Goal: Information Seeking & Learning: Learn about a topic

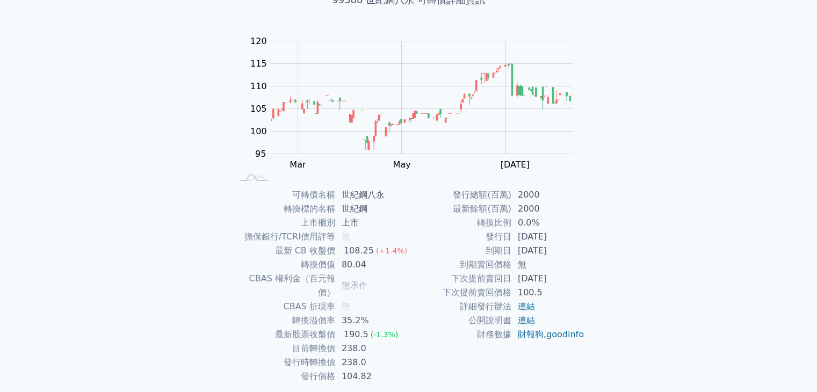
scroll to position [77, 0]
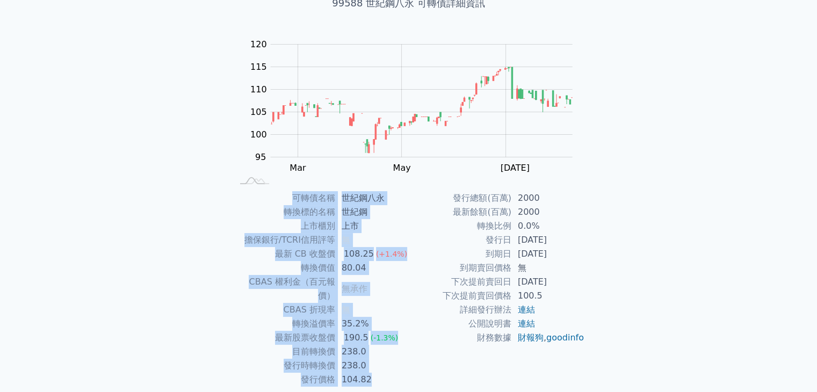
drag, startPoint x: 266, startPoint y: 203, endPoint x: 575, endPoint y: 366, distance: 349.4
click at [575, 366] on div "可轉債名稱 世紀鋼八永 轉換標的名稱 世紀鋼 上市櫃別 上市 擔保銀行/TCRI信用評等 無 最新 CB 收盤價 108.25 (+1.4%) 轉換價值 80…" at bounding box center [409, 289] width 378 height 196
click at [575, 366] on div "發行總額(百萬) 2000 最新餘額(百萬) 2000 轉換比例 0.0% 發行日 2024-11-08 到期日 2027-11-08 到期賣回價格 無 下次…" at bounding box center [497, 289] width 176 height 196
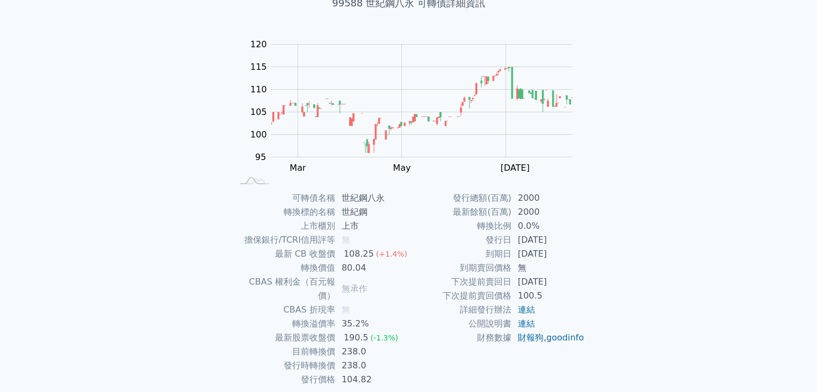
click at [575, 366] on div "發行總額(百萬) 2000 最新餘額(百萬) 2000 轉換比例 0.0% 發行日 2024-11-08 到期日 2027-11-08 到期賣回價格 無 下次…" at bounding box center [497, 289] width 176 height 196
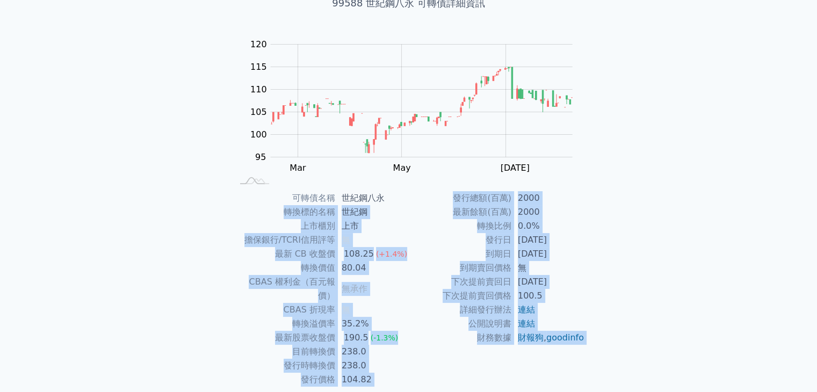
drag, startPoint x: 575, startPoint y: 366, endPoint x: 254, endPoint y: 211, distance: 356.5
click at [254, 211] on div "可轉債名稱 世紀鋼八永 轉換標的名稱 世紀鋼 上市櫃別 上市 擔保銀行/TCRI信用評等 無 最新 CB 收盤價 108.25 (+1.4%) 轉換價值 80…" at bounding box center [409, 289] width 378 height 196
click at [254, 211] on td "轉換標的名稱" at bounding box center [284, 212] width 103 height 14
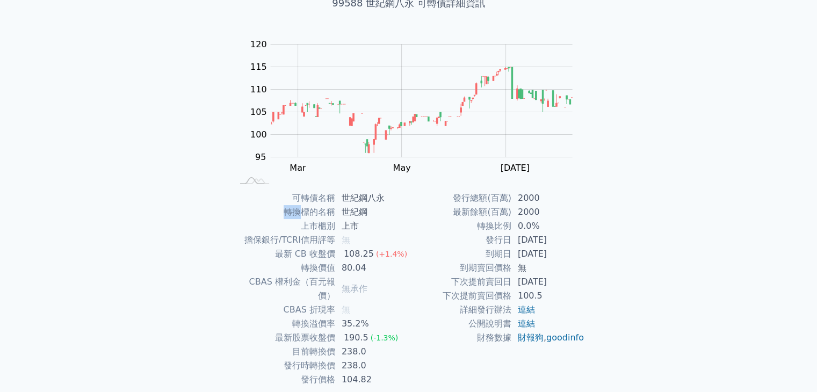
click at [254, 211] on td "轉換標的名稱" at bounding box center [284, 212] width 103 height 14
click at [267, 191] on td "可轉債名稱" at bounding box center [284, 198] width 103 height 14
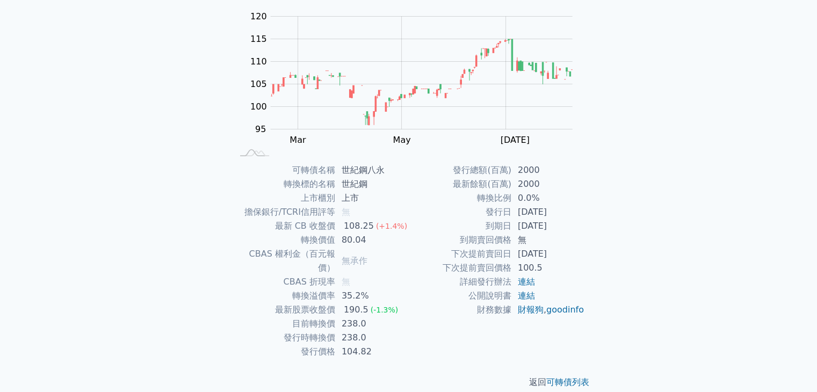
click at [313, 247] on td "CBAS 權利金（百元報價）" at bounding box center [284, 261] width 103 height 28
click at [359, 237] on td "80.04" at bounding box center [372, 240] width 74 height 14
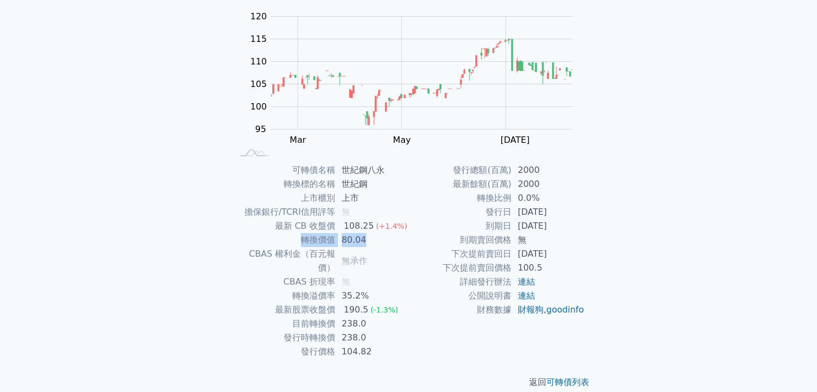
drag, startPoint x: 359, startPoint y: 237, endPoint x: 295, endPoint y: 240, distance: 63.4
click at [295, 240] on tr "轉換價值 80.04" at bounding box center [321, 240] width 176 height 14
click at [295, 240] on td "轉換價值" at bounding box center [284, 240] width 103 height 14
drag, startPoint x: 295, startPoint y: 240, endPoint x: 366, endPoint y: 240, distance: 70.9
click at [366, 240] on tr "轉換價值 80.04" at bounding box center [321, 240] width 176 height 14
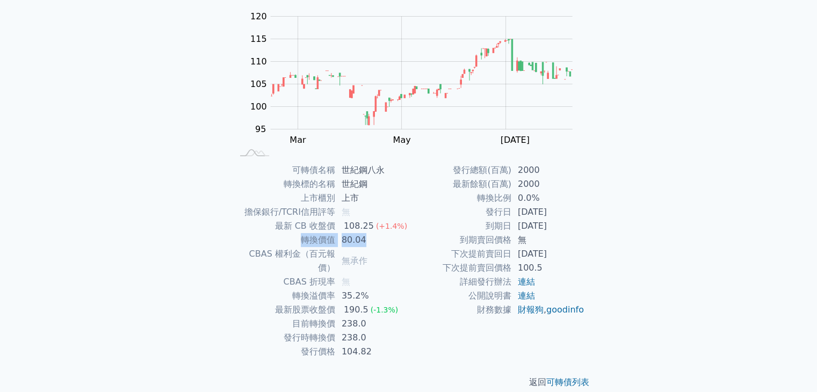
click at [366, 240] on td "80.04" at bounding box center [372, 240] width 74 height 14
click at [418, 250] on td "下次提前賣回日" at bounding box center [460, 254] width 103 height 14
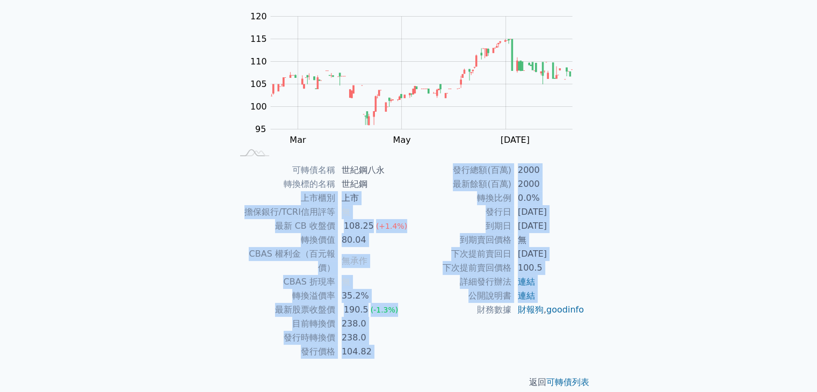
drag, startPoint x: 250, startPoint y: 192, endPoint x: 451, endPoint y: 320, distance: 238.1
click at [451, 320] on div "可轉債名稱 世紀鋼八永 轉換標的名稱 世紀鋼 上市櫃別 上市 擔保銀行/TCRI信用評等 無 最新 CB 收盤價 108.25 (+1.4%) 轉換價值 80…" at bounding box center [409, 261] width 378 height 196
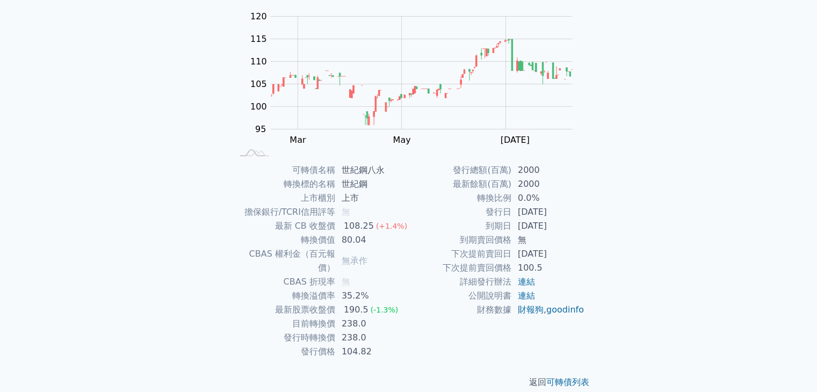
click at [524, 334] on div "發行總額(百萬) 2000 最新餘額(百萬) 2000 轉換比例 0.0% 發行日 2024-11-08 到期日 2027-11-08 到期賣回價格 無 下次…" at bounding box center [497, 261] width 176 height 196
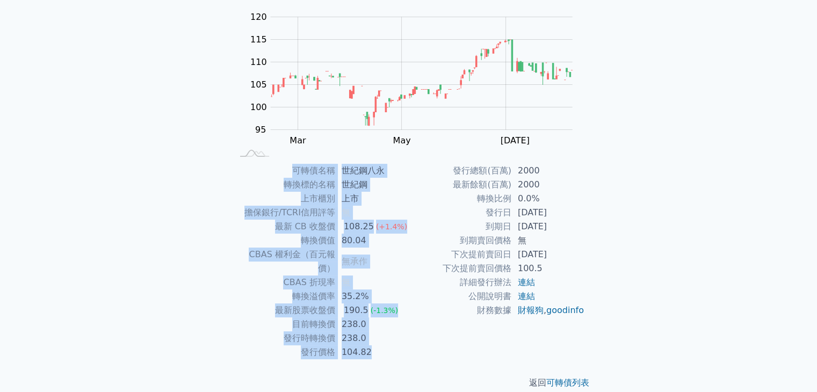
drag, startPoint x: 277, startPoint y: 166, endPoint x: 606, endPoint y: 344, distance: 374.0
click at [606, 344] on div "可轉債列表 › 99588 世紀鋼八永 99588 世紀鋼八永 可轉債詳細資訊 Zoom Out 100 85 90 95 100 105 110 115 1…" at bounding box center [409, 164] width 413 height 486
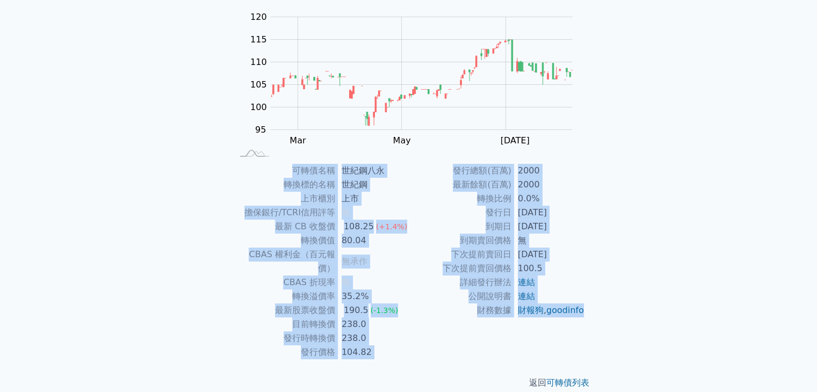
drag, startPoint x: 606, startPoint y: 344, endPoint x: 288, endPoint y: 175, distance: 360.0
click at [288, 175] on div "可轉債列表 › 99588 世紀鋼八永 99588 世紀鋼八永 可轉債詳細資訊 Zoom Out 100 85 90 95 100 105 110 115 1…" at bounding box center [409, 164] width 413 height 486
click at [574, 315] on td "財報狗 , goodinfo" at bounding box center [548, 310] width 74 height 14
drag, startPoint x: 578, startPoint y: 328, endPoint x: 292, endPoint y: 170, distance: 326.5
click at [292, 170] on div "可轉債名稱 世紀鋼八永 轉換標的名稱 世紀鋼 上市櫃別 上市 擔保銀行/TCRI信用評等 無 最新 CB 收盤價 108.25 (+1.4%) 轉換價值 80…" at bounding box center [409, 262] width 378 height 196
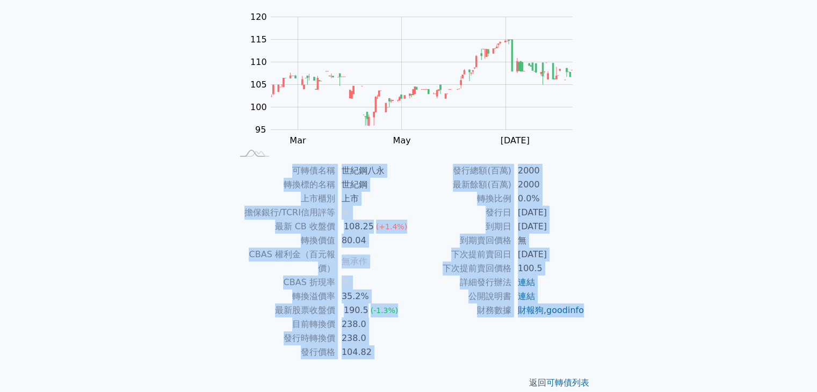
click at [292, 170] on td "可轉債名稱" at bounding box center [284, 171] width 103 height 14
drag, startPoint x: 292, startPoint y: 170, endPoint x: 592, endPoint y: 334, distance: 342.1
click at [592, 334] on div "可轉債名稱 世紀鋼八永 轉換標的名稱 世紀鋼 上市櫃別 上市 擔保銀行/TCRI信用評等 無 最新 CB 收盤價 108.25 (+1.4%) 轉換價值 80…" at bounding box center [409, 262] width 378 height 196
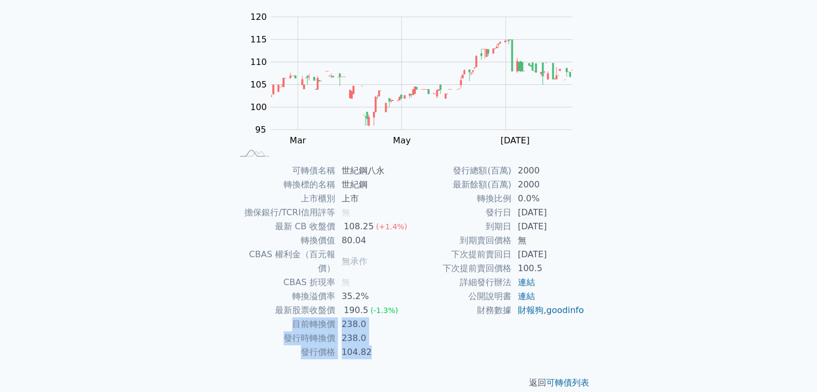
drag, startPoint x: 372, startPoint y: 342, endPoint x: 277, endPoint y: 315, distance: 99.3
click at [277, 315] on tbody "可轉債名稱 世紀鋼八永 轉換標的名稱 世紀鋼 上市櫃別 上市 擔保銀行/TCRI信用評等 無 最新 CB 收盤價 108.25 (+1.4%) 轉換價值 80…" at bounding box center [321, 262] width 176 height 196
click at [277, 317] on td "目前轉換價" at bounding box center [284, 324] width 103 height 14
drag, startPoint x: 277, startPoint y: 315, endPoint x: 374, endPoint y: 336, distance: 99.5
click at [374, 336] on tbody "可轉債名稱 世紀鋼八永 轉換標的名稱 世紀鋼 上市櫃別 上市 擔保銀行/TCRI信用評等 無 最新 CB 收盤價 108.25 (+1.4%) 轉換價值 80…" at bounding box center [321, 262] width 176 height 196
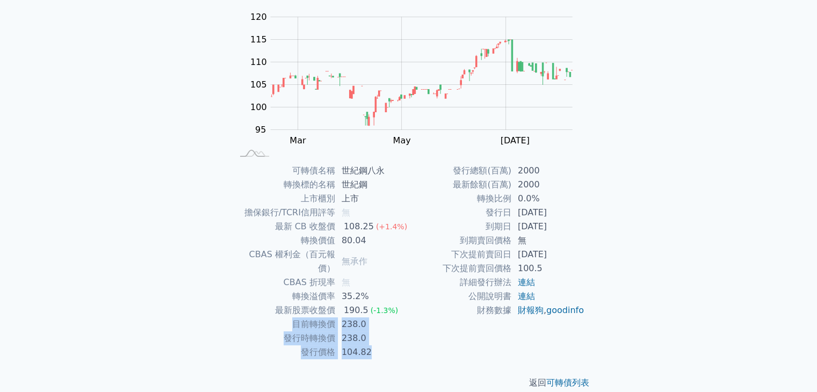
click at [374, 345] on td "104.82" at bounding box center [372, 352] width 74 height 14
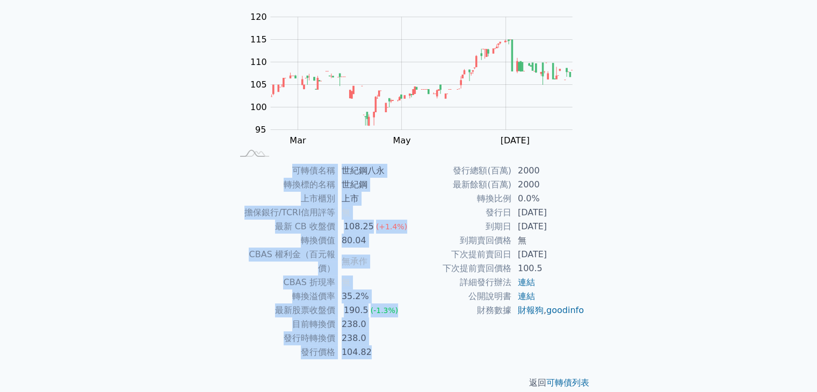
scroll to position [0, 0]
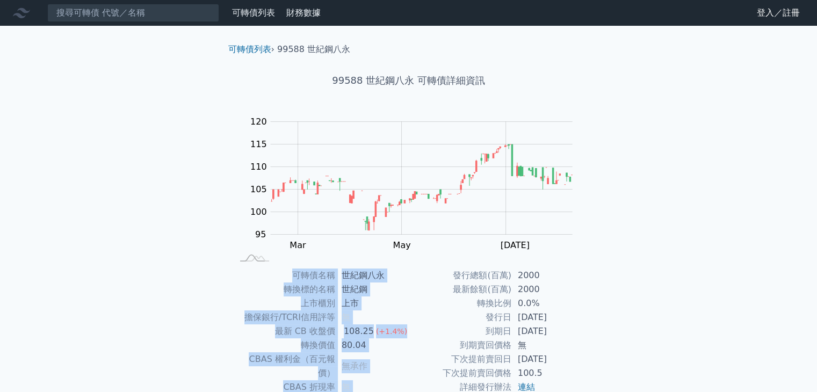
drag, startPoint x: 374, startPoint y: 336, endPoint x: 234, endPoint y: 205, distance: 191.5
click at [234, 205] on div "可轉債列表 › 99588 世紀鋼八永 99588 世紀鋼八永 可轉債詳細資訊 Zoom Out 100 85 90 95 100 105 110 115 1…" at bounding box center [409, 269] width 378 height 486
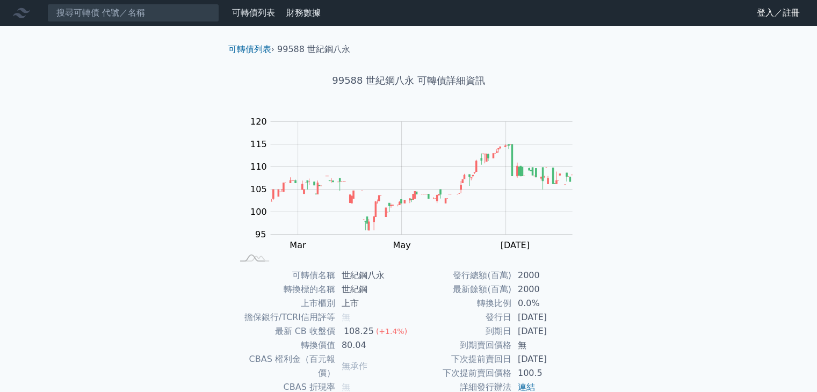
click at [175, 221] on div "可轉債列表 財務數據 可轉債列表 財務數據 登入／註冊 登入／註冊 可轉債列表 › 99588 世紀鋼八永 99588 世紀鋼八永 可轉債詳細資訊 Zoom …" at bounding box center [408, 255] width 817 height 511
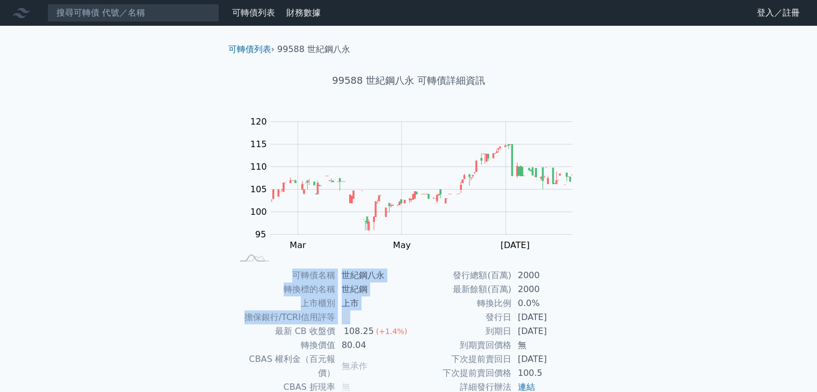
drag, startPoint x: 290, startPoint y: 273, endPoint x: 384, endPoint y: 315, distance: 103.2
click at [384, 315] on tbody "可轉債名稱 世紀鋼八永 轉換標的名稱 世紀鋼 上市櫃別 上市 擔保銀行/TCRI信用評等 無 最新 CB 收盤價 108.25 (+1.4%) 轉換價值 80…" at bounding box center [321, 367] width 176 height 196
click at [384, 315] on td "無" at bounding box center [372, 317] width 74 height 14
drag, startPoint x: 384, startPoint y: 315, endPoint x: 294, endPoint y: 272, distance: 99.5
click at [294, 272] on tbody "可轉債名稱 世紀鋼八永 轉換標的名稱 世紀鋼 上市櫃別 上市 擔保銀行/TCRI信用評等 無 最新 CB 收盤價 108.25 (+1.4%) 轉換價值 80…" at bounding box center [321, 367] width 176 height 196
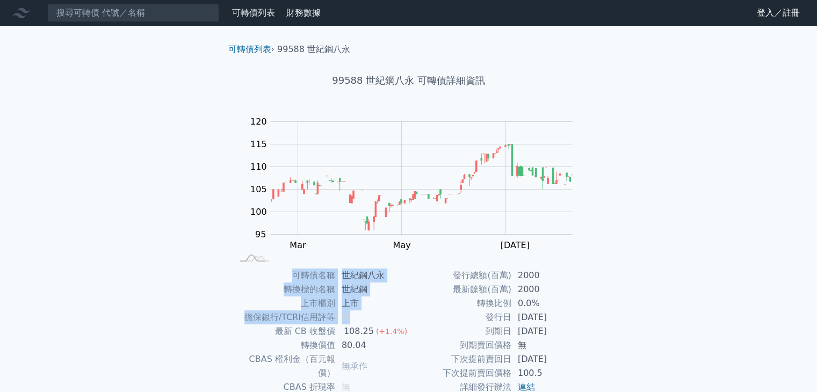
click at [294, 272] on td "可轉債名稱" at bounding box center [284, 276] width 103 height 14
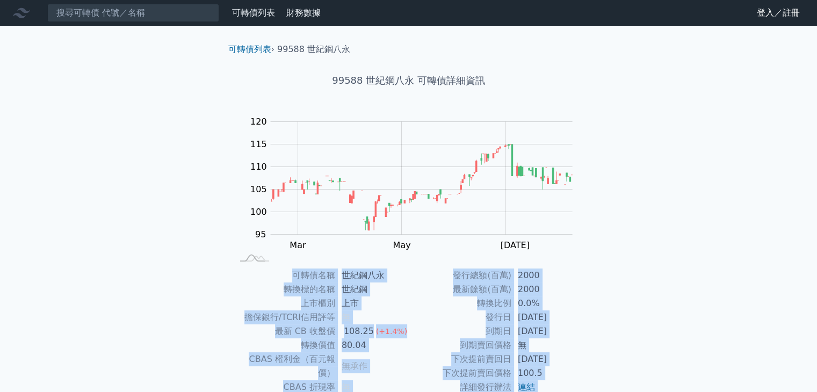
drag, startPoint x: 294, startPoint y: 272, endPoint x: 660, endPoint y: 342, distance: 372.4
click at [660, 342] on div "可轉債列表 財務數據 可轉債列表 財務數據 登入／註冊 登入／註冊 可轉債列表 › 99588 世紀鋼八永 99588 世紀鋼八永 可轉債詳細資訊 Zoom …" at bounding box center [408, 255] width 817 height 511
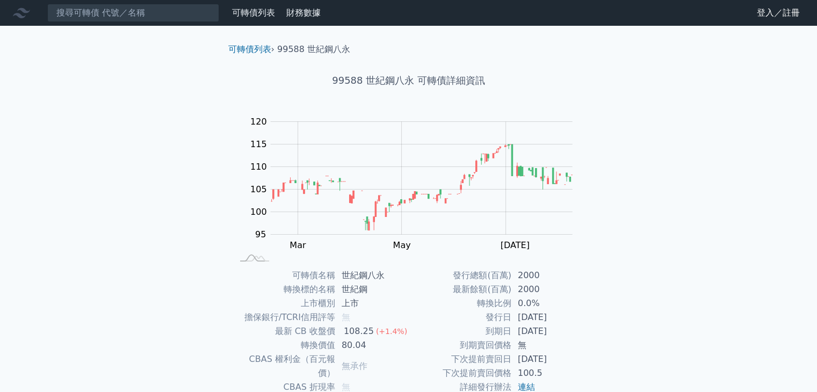
click at [660, 342] on div "可轉債列表 財務數據 可轉債列表 財務數據 登入／註冊 登入／註冊 可轉債列表 › 99588 世紀鋼八永 99588 世紀鋼八永 可轉債詳細資訊 Zoom …" at bounding box center [408, 255] width 817 height 511
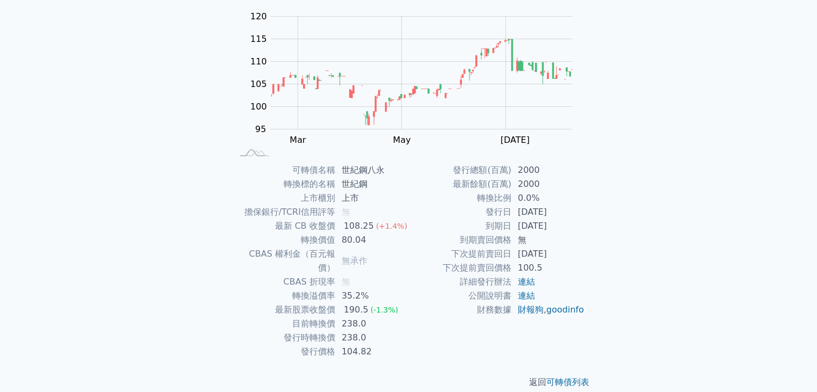
scroll to position [105, 0]
click at [357, 345] on td "104.82" at bounding box center [372, 352] width 74 height 14
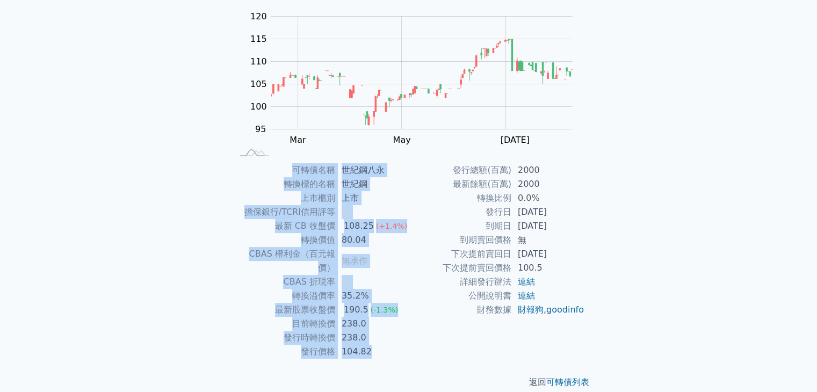
drag, startPoint x: 380, startPoint y: 338, endPoint x: 277, endPoint y: 168, distance: 199.1
click at [277, 168] on tbody "可轉債名稱 世紀鋼八永 轉換標的名稱 世紀鋼 上市櫃別 上市 擔保銀行/TCRI信用評等 無 最新 CB 收盤價 108.25 (+1.4%) 轉換價值 80…" at bounding box center [321, 261] width 176 height 196
click at [277, 168] on td "可轉債名稱" at bounding box center [284, 170] width 103 height 14
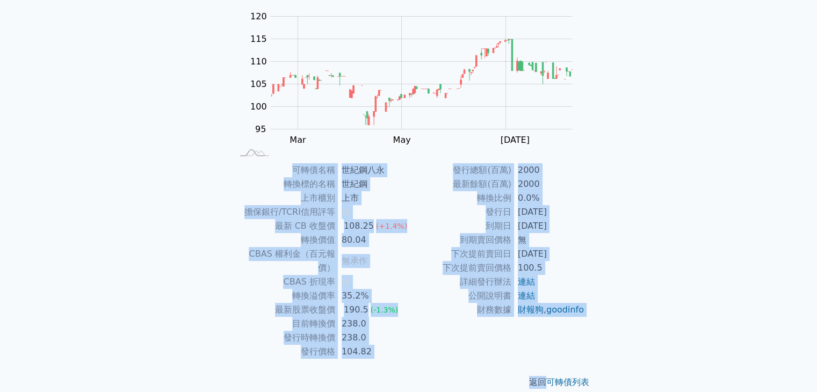
drag, startPoint x: 277, startPoint y: 168, endPoint x: 389, endPoint y: 355, distance: 217.3
click at [389, 355] on div "可轉債列表 › 99588 世紀鋼八永 99588 世紀鋼八永 可轉債詳細資訊 Zoom Out 100 85 90 95 100 105 110 115 1…" at bounding box center [409, 164] width 378 height 486
click at [389, 359] on div "返回 可轉債列表" at bounding box center [409, 382] width 378 height 47
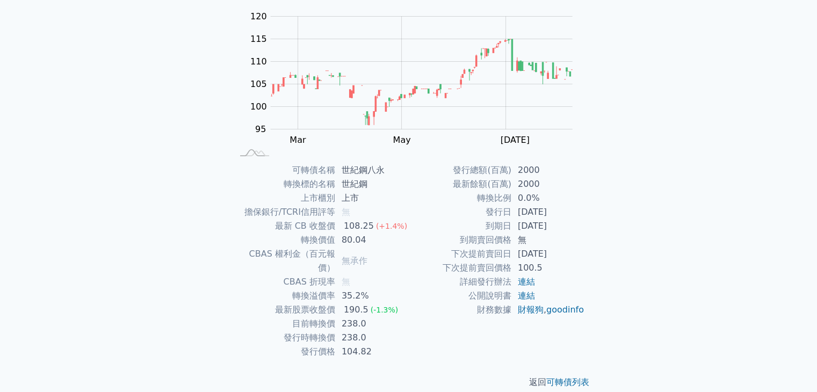
click at [389, 359] on div "返回 可轉債列表" at bounding box center [409, 382] width 378 height 47
click at [436, 339] on div "發行總額(百萬) 2000 最新餘額(百萬) 2000 轉換比例 0.0% 發行日 2024-11-08 到期日 2027-11-08 到期賣回價格 無 下次…" at bounding box center [497, 261] width 176 height 196
click at [351, 256] on span "無承作" at bounding box center [355, 261] width 26 height 10
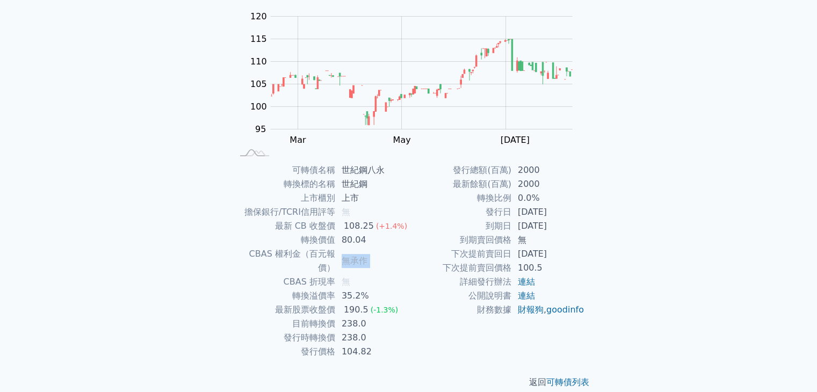
click at [351, 256] on span "無承作" at bounding box center [355, 261] width 26 height 10
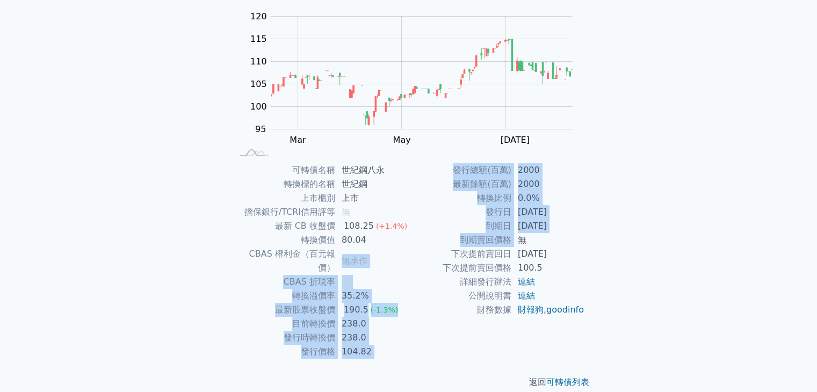
drag, startPoint x: 351, startPoint y: 254, endPoint x: 438, endPoint y: 240, distance: 88.7
click at [438, 240] on div "可轉債名稱 世紀鋼八永 轉換標的名稱 世紀鋼 上市櫃別 上市 擔保銀行/TCRI信用評等 無 最新 CB 收盤價 108.25 (+1.4%) 轉換價值 80…" at bounding box center [409, 261] width 378 height 196
click at [438, 240] on td "到期賣回價格" at bounding box center [460, 240] width 103 height 14
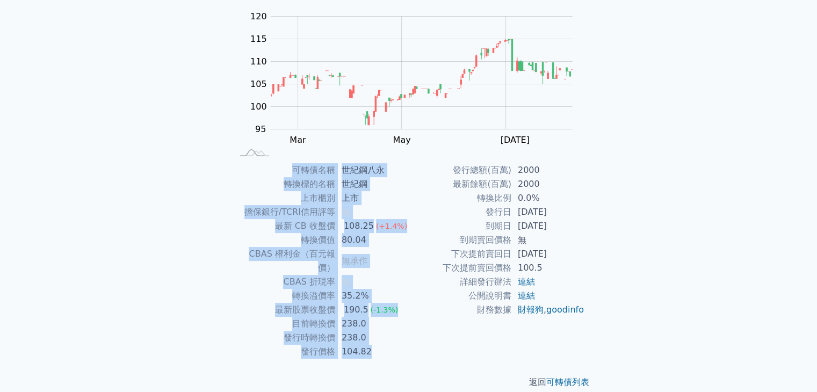
drag, startPoint x: 595, startPoint y: 328, endPoint x: 293, endPoint y: 170, distance: 340.9
click at [293, 170] on div "可轉債名稱 世紀鋼八永 轉換標的名稱 世紀鋼 上市櫃別 上市 擔保銀行/TCRI信用評等 無 最新 CB 收盤價 108.25 (+1.4%) 轉換價值 80…" at bounding box center [409, 261] width 378 height 196
click at [293, 170] on td "可轉債名稱" at bounding box center [284, 170] width 103 height 14
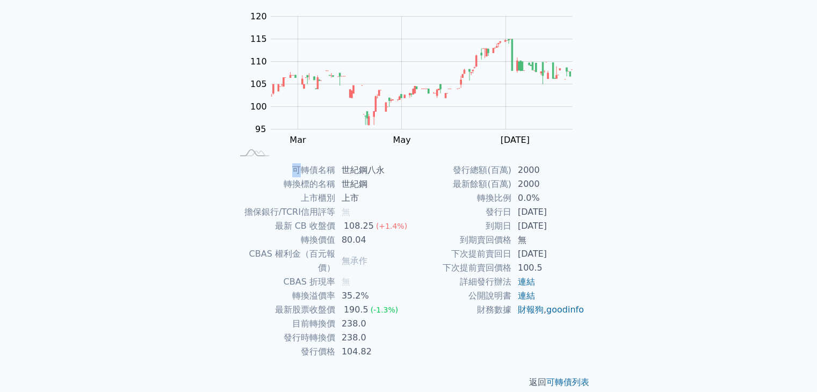
click at [293, 170] on td "可轉債名稱" at bounding box center [284, 170] width 103 height 14
